Goal: Task Accomplishment & Management: Manage account settings

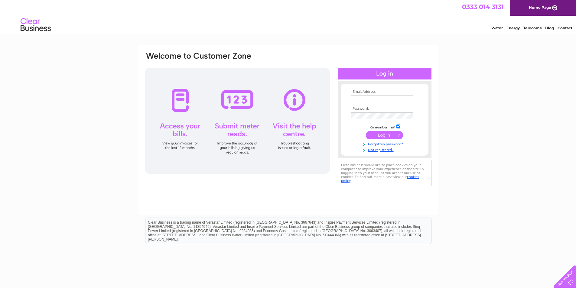
type input "keith@tekeir.com"
click at [384, 131] on td at bounding box center [385, 135] width 70 height 11
click at [381, 138] on input "submit" at bounding box center [384, 135] width 37 height 8
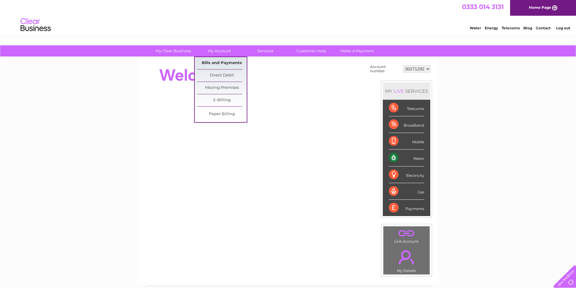
click at [215, 63] on link "Bills and Payments" at bounding box center [222, 63] width 50 height 12
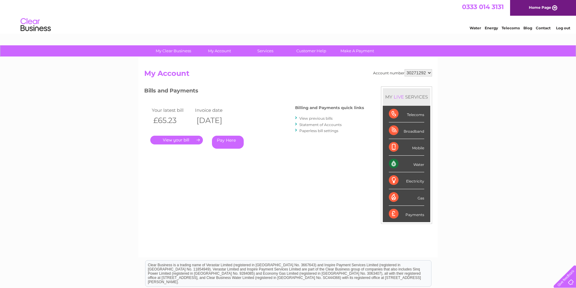
click at [174, 139] on link "." at bounding box center [176, 140] width 53 height 9
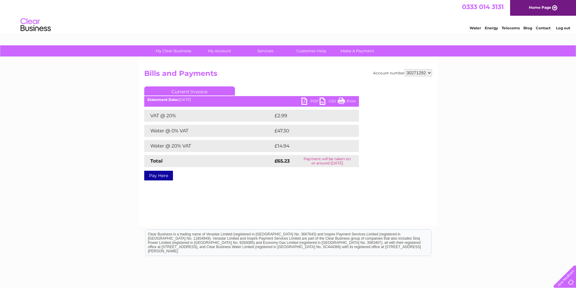
click at [311, 101] on link "PDF" at bounding box center [311, 102] width 18 height 9
